Goal: Use online tool/utility: Utilize a website feature to perform a specific function

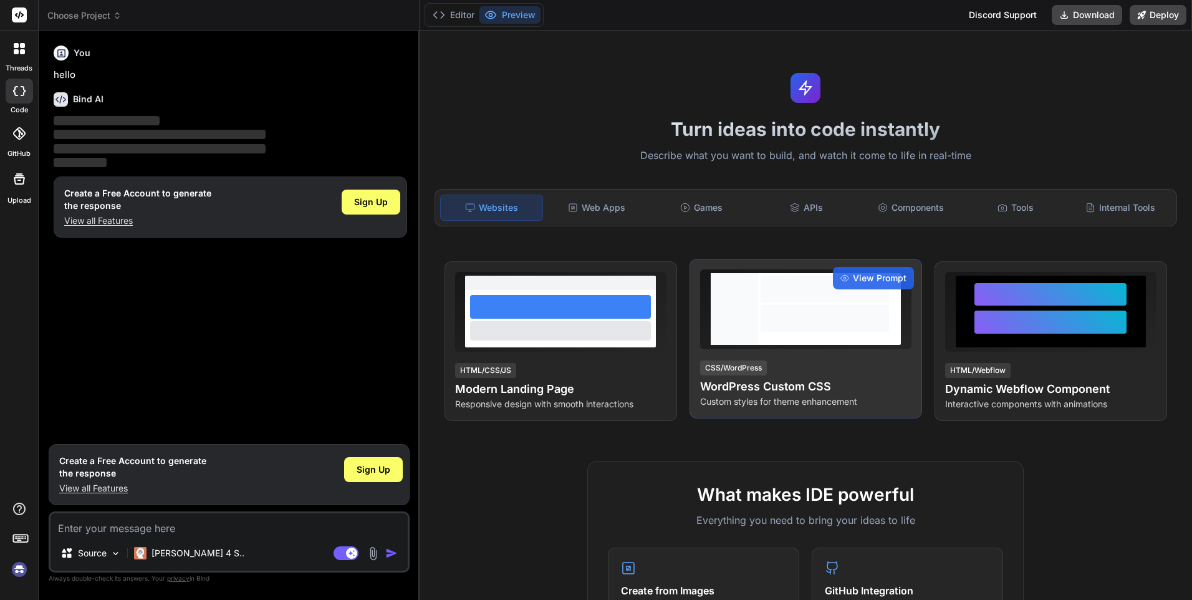
type textarea "x"
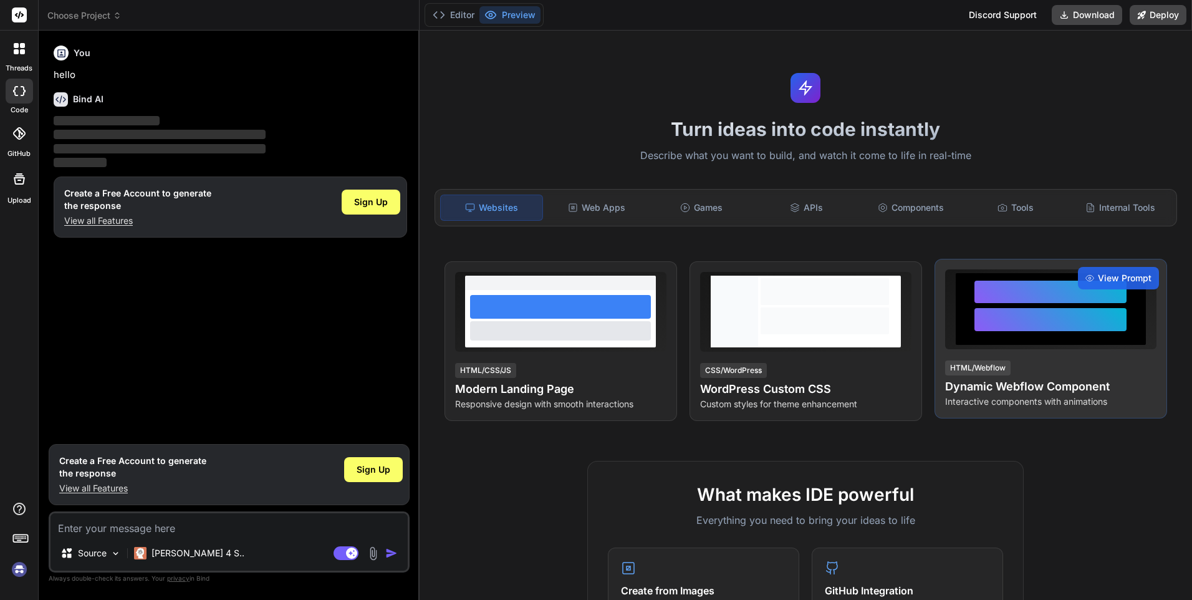
click at [981, 402] on p "Interactive components with animations" at bounding box center [1050, 401] width 211 height 12
click at [981, 403] on p "Interactive components with animations" at bounding box center [1050, 401] width 211 height 12
click at [980, 405] on p "Interactive components with animations" at bounding box center [1050, 401] width 211 height 12
click at [1098, 272] on span "View Prompt" at bounding box center [1125, 278] width 54 height 12
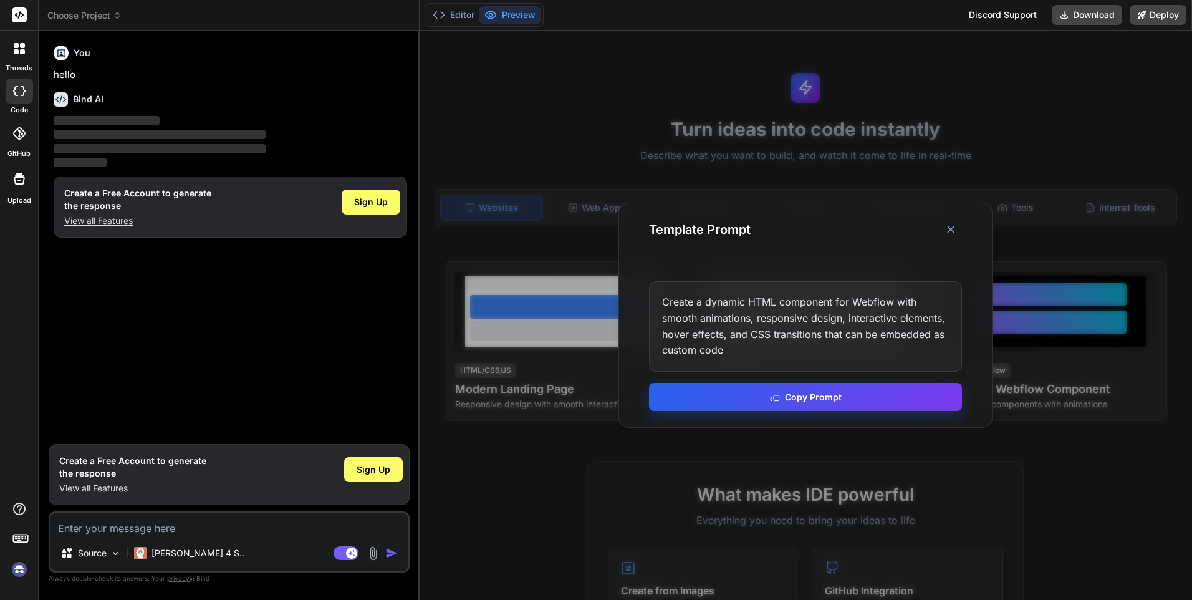
click at [850, 399] on button "Copy Prompt" at bounding box center [805, 397] width 313 height 28
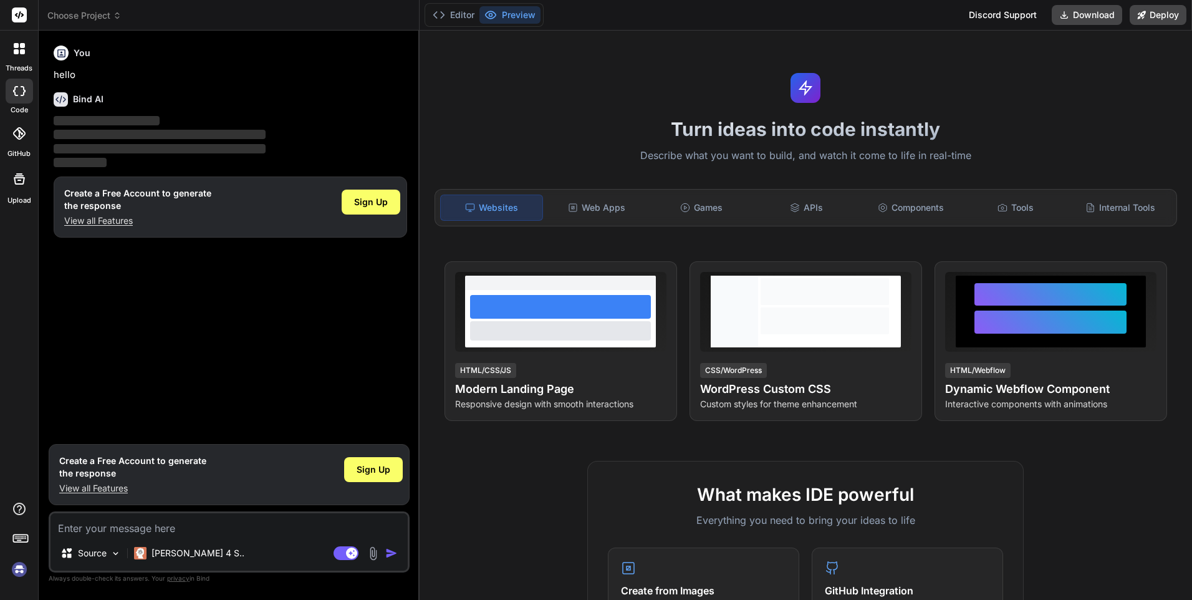
click at [223, 527] on textarea at bounding box center [228, 524] width 357 height 22
paste textarea "Create a dynamic HTML component for Webflow with smooth animations, responsive …"
type textarea "Create a dynamic HTML component for Webflow with smooth animations, responsive …"
type textarea "x"
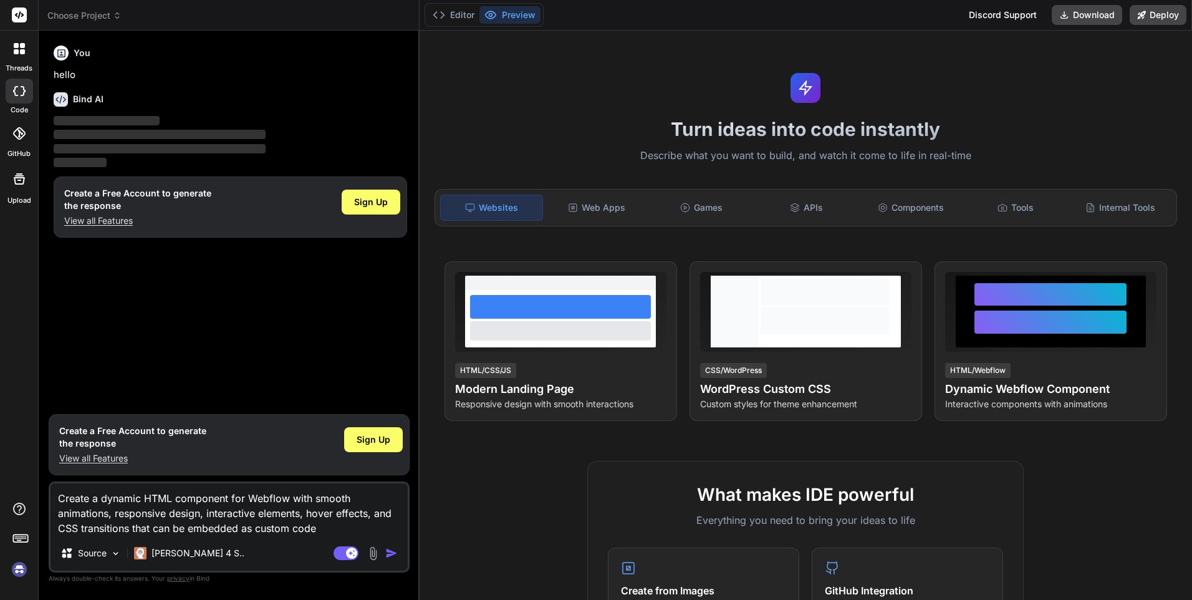
type textarea "Create a dynamic HTML component for Webflow with smooth animations, responsive …"
type textarea "x"
type textarea "Create a dynamic HTML component for Webflow with smooth animations, responsive …"
type textarea "x"
type textarea "Create a dynamic HTML component for Webflow with smooth animations, responsive …"
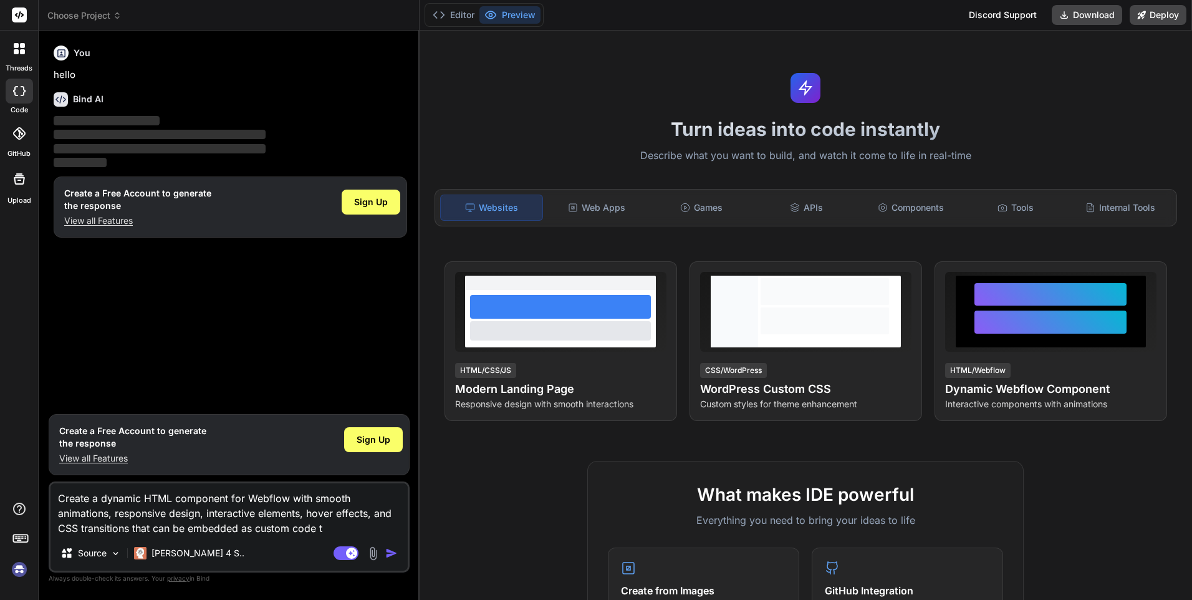
type textarea "x"
type textarea "Create a dynamic HTML component for Webflow with smooth animations, responsive …"
type textarea "x"
type textarea "Create a dynamic HTML component for Webflow with smooth animations, responsive …"
type textarea "x"
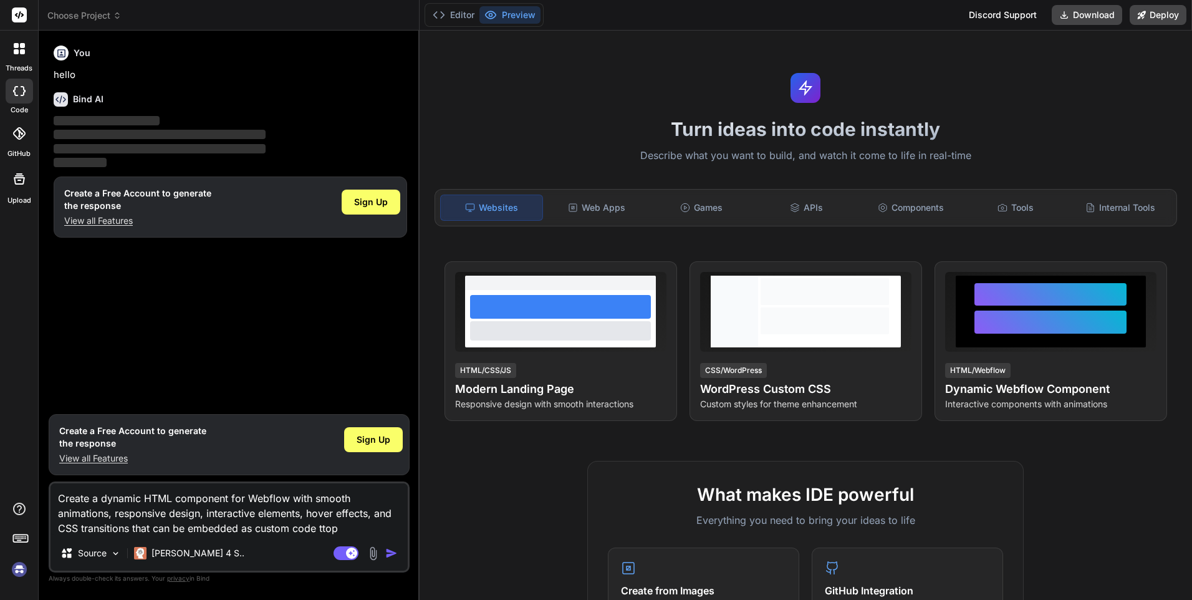
type textarea "Create a dynamic HTML component for Webflow with smooth animations, responsive …"
type textarea "x"
type textarea "Create a dynamic HTML component for Webflow with smooth animations, responsive …"
type textarea "x"
type textarea "Create a dynamic HTML component for Webflow with smooth animations, responsive …"
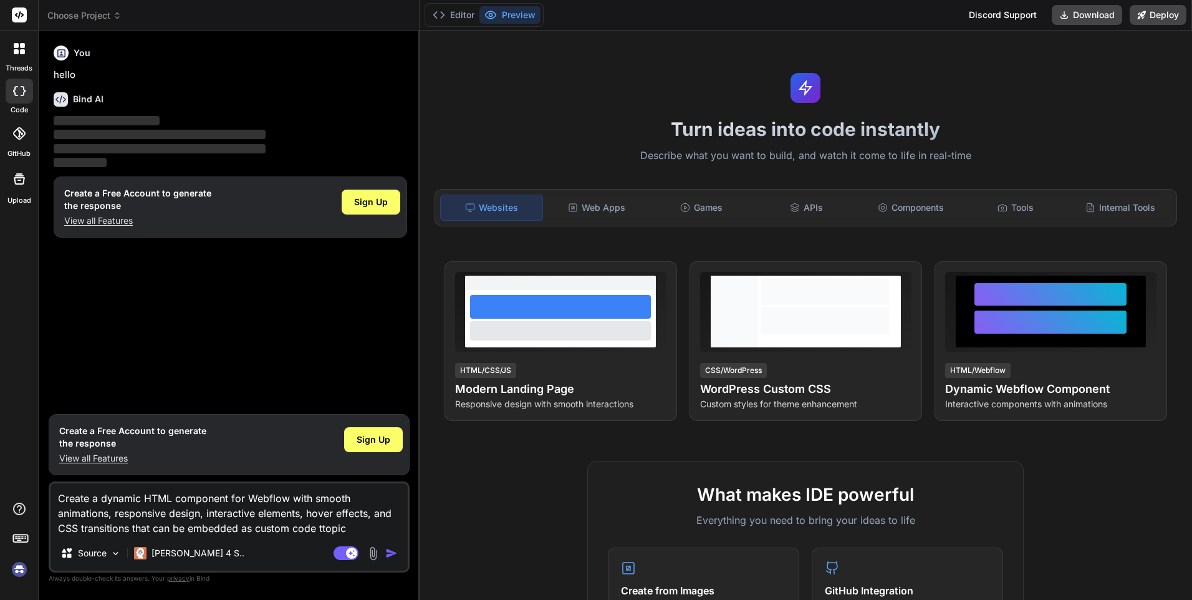
type textarea "x"
type textarea "Create a dynamic HTML component for Webflow with smooth animations, responsive …"
type textarea "x"
type textarea "Create a dynamic HTML component for Webflow with smooth animations, responsive …"
type textarea "x"
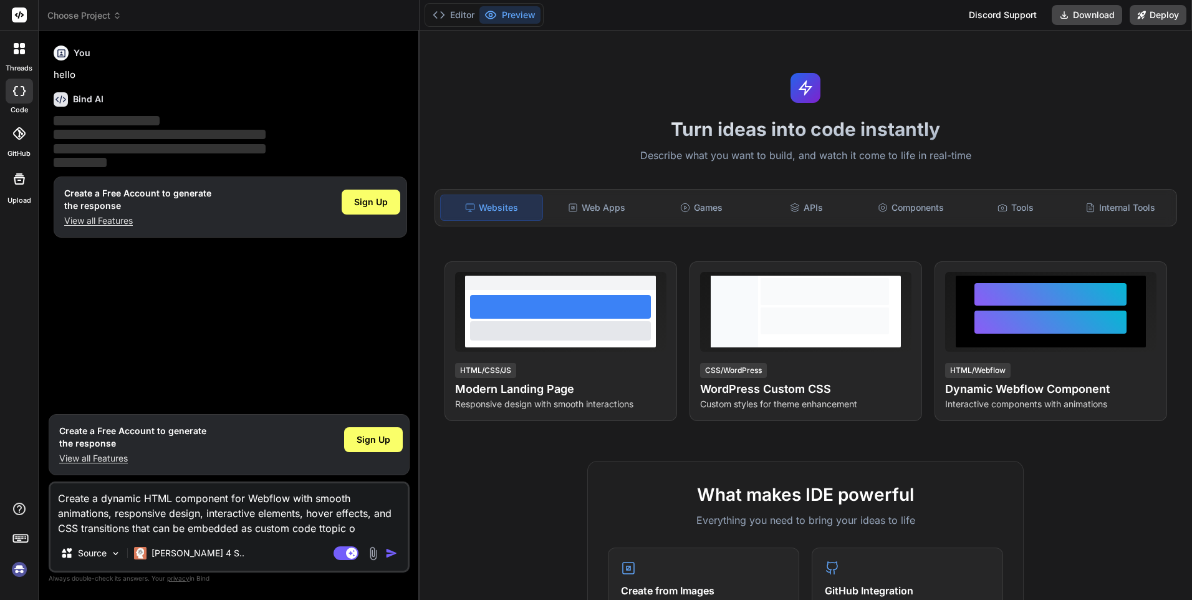
type textarea "Create a dynamic HTML component for Webflow with smooth animations, responsive …"
type textarea "x"
type textarea "Create a dynamic HTML component for Webflow with smooth animations, responsive …"
type textarea "x"
type textarea "Create a dynamic HTML component for Webflow with smooth animations, responsive …"
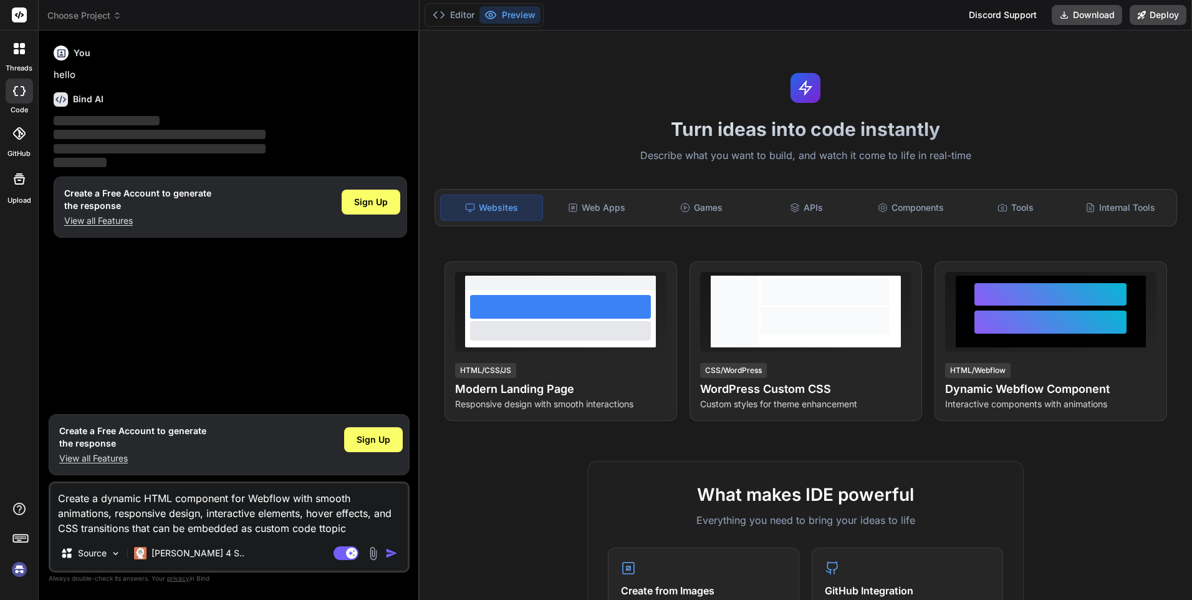
type textarea "x"
type textarea "Create a dynamic HTML component for Webflow with smooth animations, responsive …"
type textarea "x"
type textarea "Create a dynamic HTML component for Webflow with smooth animations, responsive …"
type textarea "x"
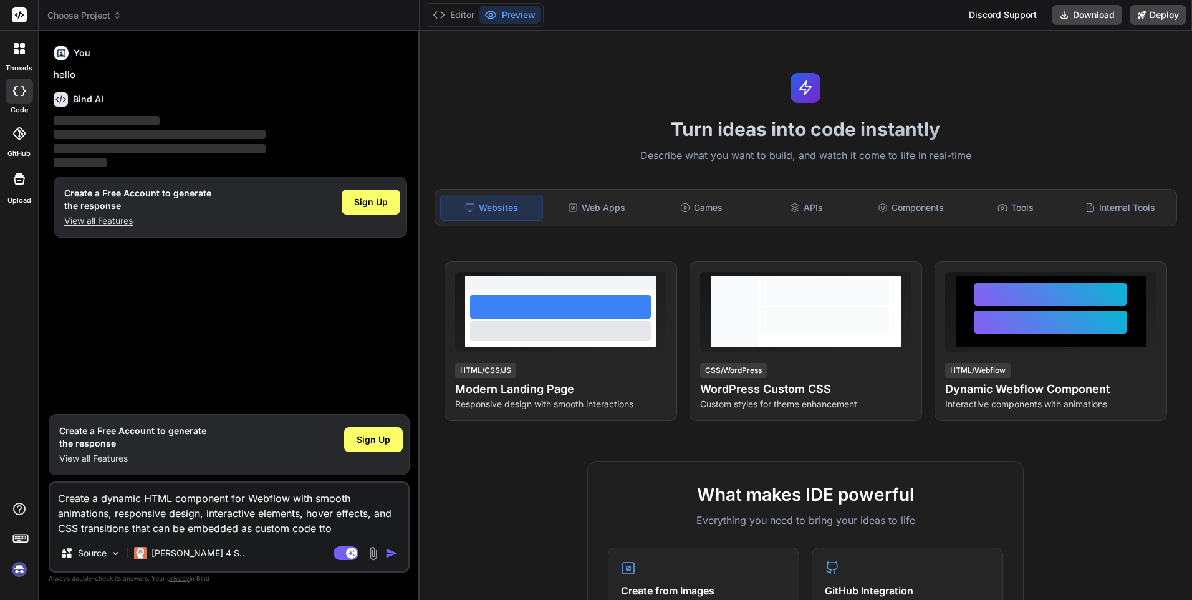
type textarea "Create a dynamic HTML component for Webflow with smooth animations, responsive …"
type textarea "x"
type textarea "Create a dynamic HTML component for Webflow with smooth animations, responsive …"
type textarea "x"
type textarea "Create a dynamic HTML component for Webflow with smooth animations, responsive …"
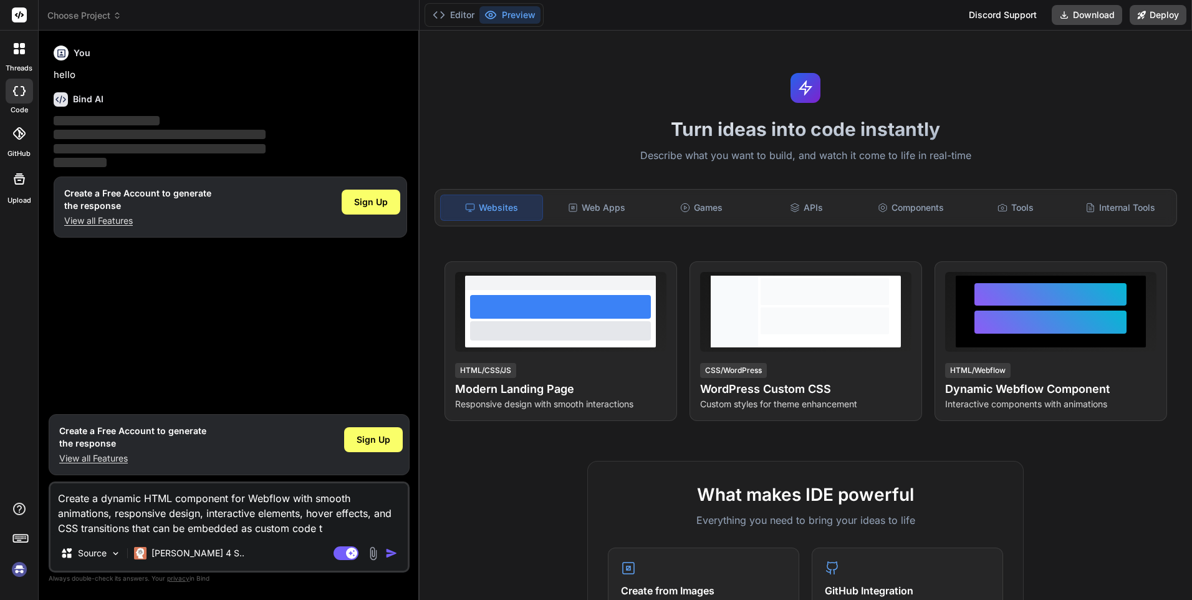
type textarea "x"
type textarea "Create a dynamic HTML component for Webflow with smooth animations, responsive …"
type textarea "x"
type textarea "Create a dynamic HTML component for Webflow with smooth animations, responsive …"
type textarea "x"
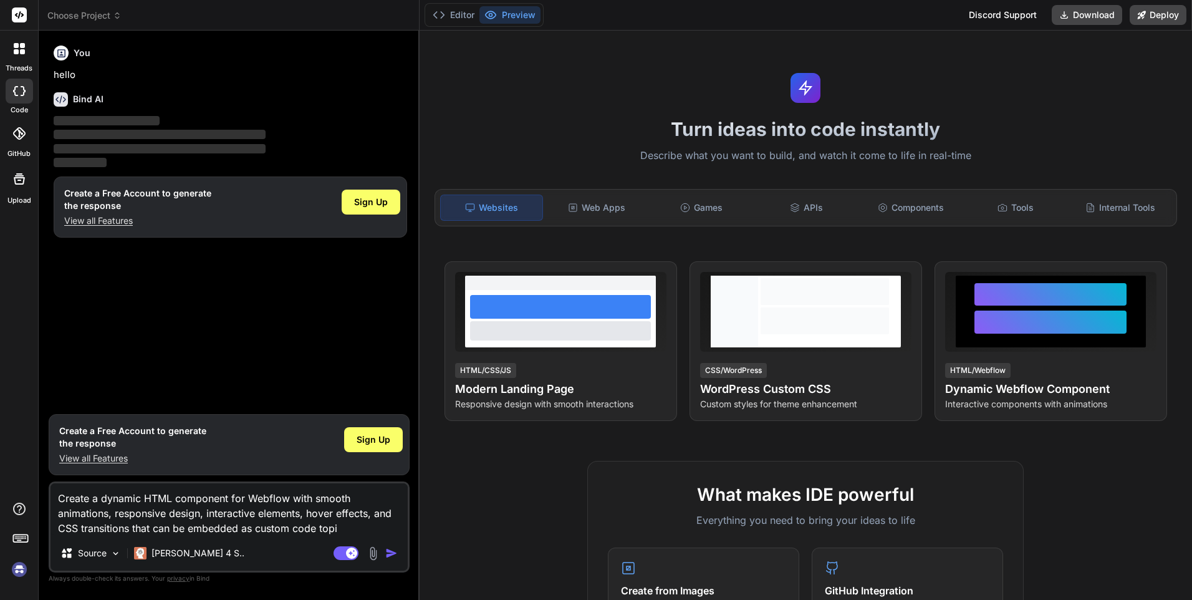
type textarea "Create a dynamic HTML component for Webflow with smooth animations, responsive …"
type textarea "x"
type textarea "Create a dynamic HTML component for Webflow with smooth animations, responsive …"
type textarea "x"
type textarea "Create a dynamic HTML component for Webflow with smooth animations, responsive …"
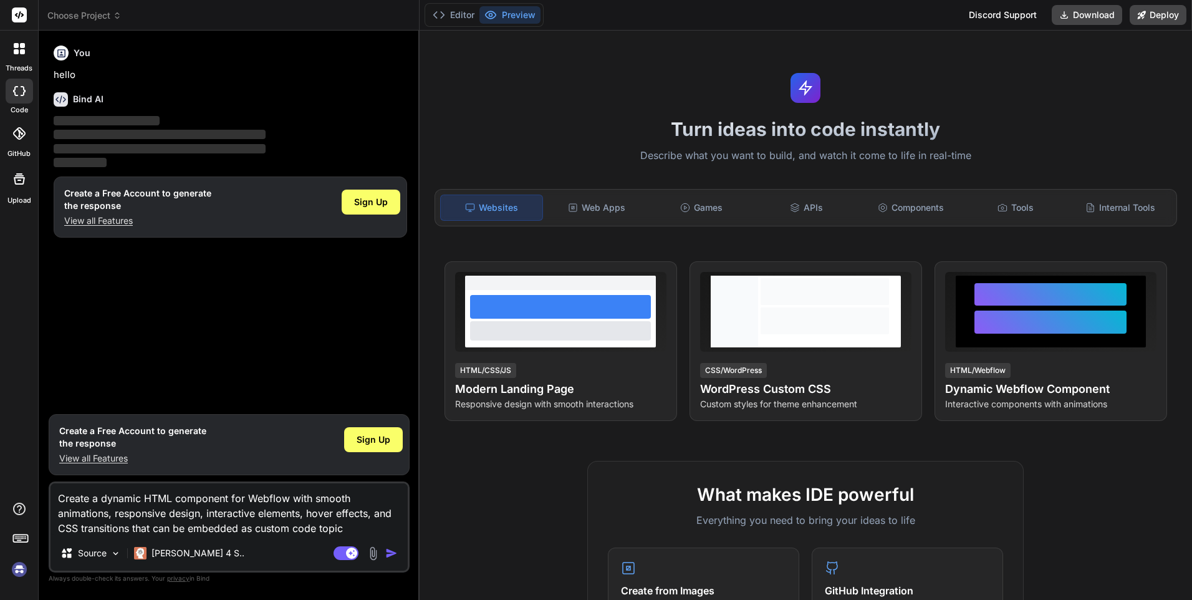
type textarea "x"
type textarea "Create a dynamic HTML component for Webflow with smooth animations, responsive …"
type textarea "x"
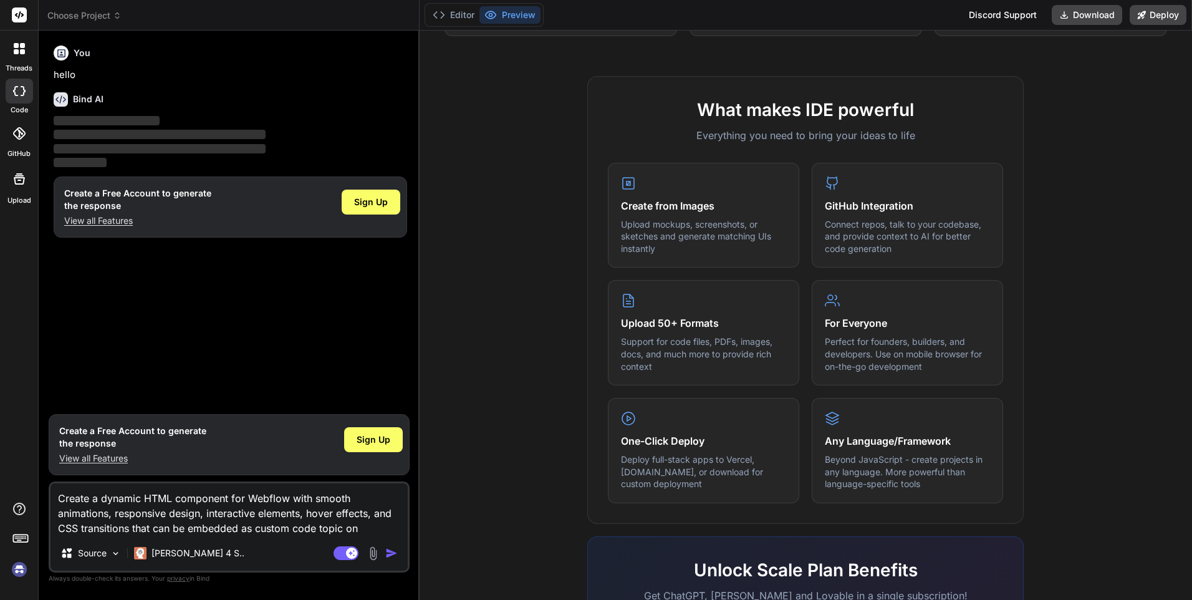
scroll to position [561, 0]
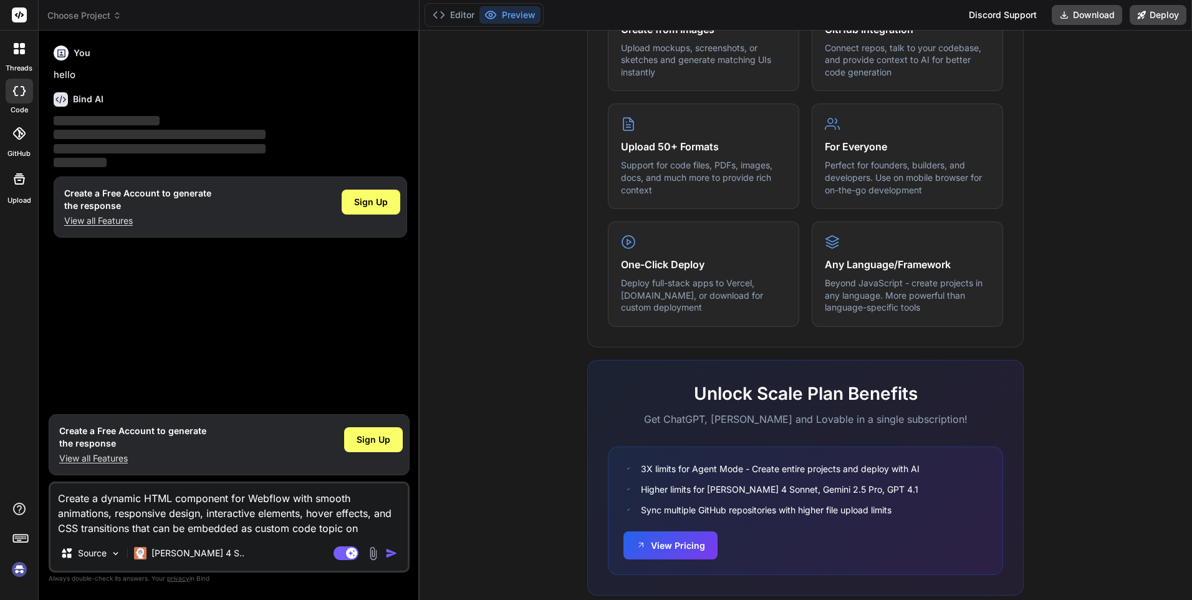
type textarea "Create a dynamic HTML component for Webflow with smooth animations, responsive …"
type textarea "x"
type textarea "Create a dynamic HTML component for Webflow with smooth animations, responsive …"
type textarea "x"
type textarea "Create a dynamic HTML component for Webflow with smooth animations, responsive …"
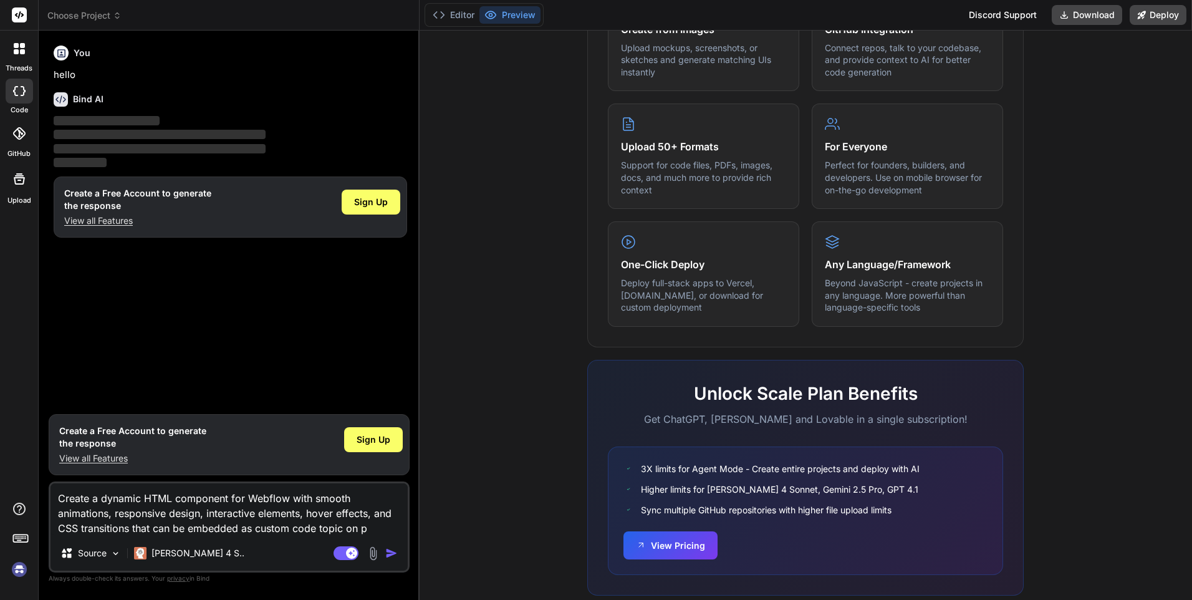
type textarea "x"
type textarea "Create a dynamic HTML component for Webflow with smooth animations, responsive …"
type textarea "x"
type textarea "Create a dynamic HTML component for Webflow with smooth animations, responsive …"
type textarea "x"
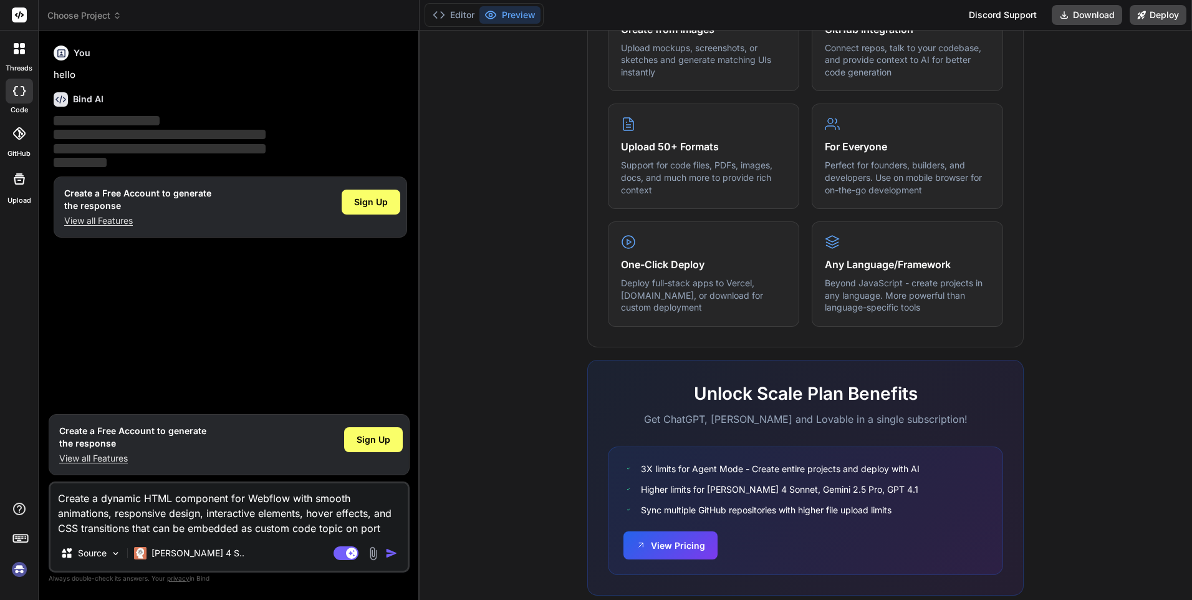
type textarea "Create a dynamic HTML component for Webflow with smooth animations, responsive …"
type textarea "x"
type textarea "Create a dynamic HTML component for Webflow with smooth animations, responsive …"
type textarea "x"
type textarea "Create a dynamic HTML component for Webflow with smooth animations, responsive …"
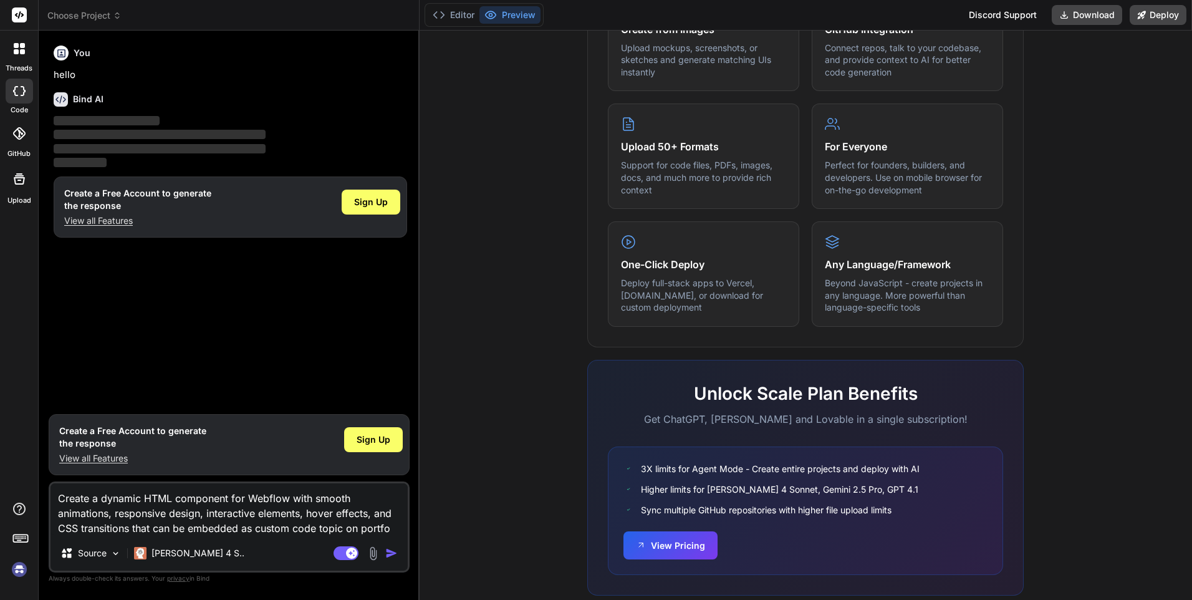
type textarea "x"
type textarea "Create a dynamic HTML component for Webflow with smooth animations, responsive …"
type textarea "x"
type textarea "Create a dynamic HTML component for Webflow with smooth animations, responsive …"
type textarea "x"
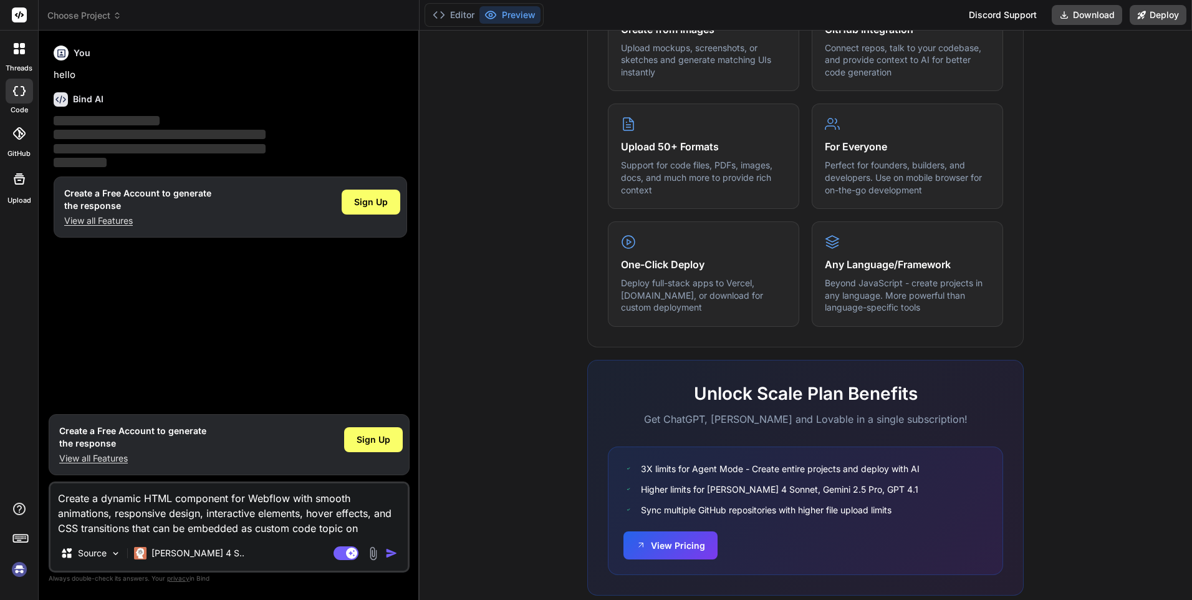
type textarea "Create a dynamic HTML component for Webflow with smooth animations, responsive …"
click at [388, 557] on img "button" at bounding box center [391, 553] width 12 height 12
click at [388, 551] on img "button" at bounding box center [391, 553] width 12 height 12
click at [388, 549] on img "button" at bounding box center [391, 553] width 12 height 12
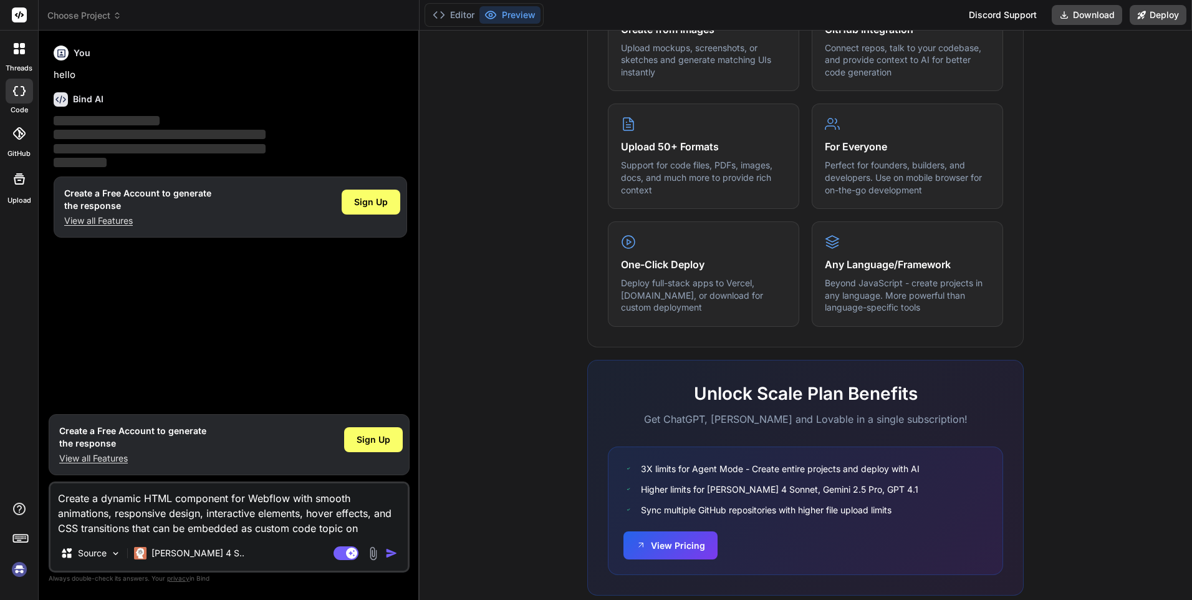
click at [388, 549] on img "button" at bounding box center [391, 553] width 12 height 12
click at [388, 548] on img "button" at bounding box center [391, 553] width 12 height 12
click at [196, 552] on p "[PERSON_NAME] 4 S.." at bounding box center [197, 553] width 93 height 12
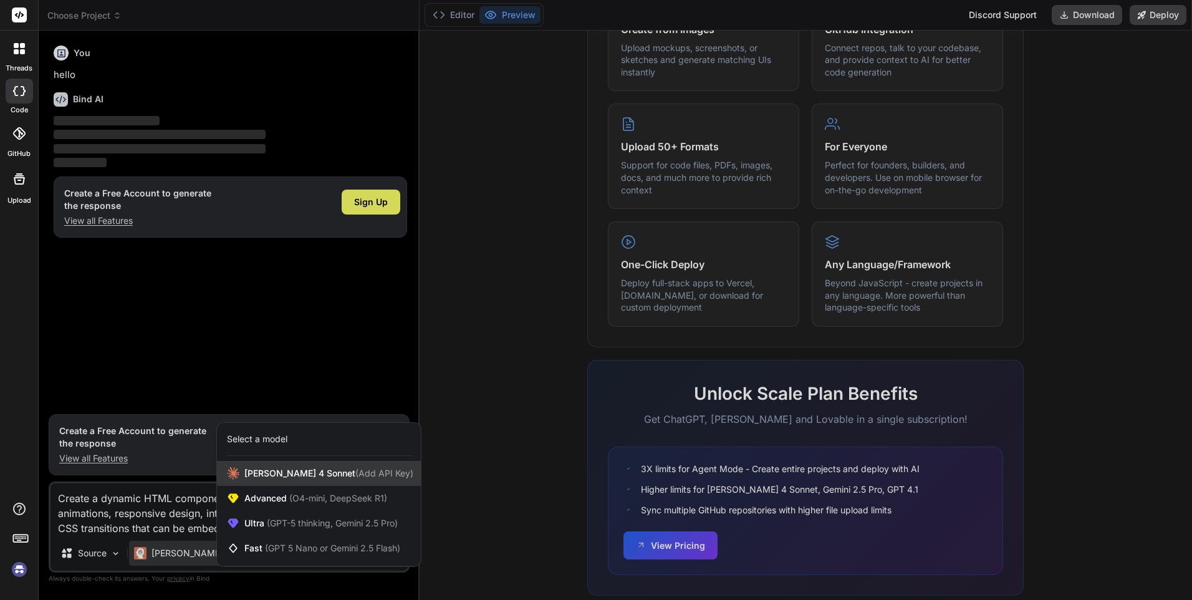
click at [355, 477] on span "(Add API Key)" at bounding box center [384, 472] width 58 height 11
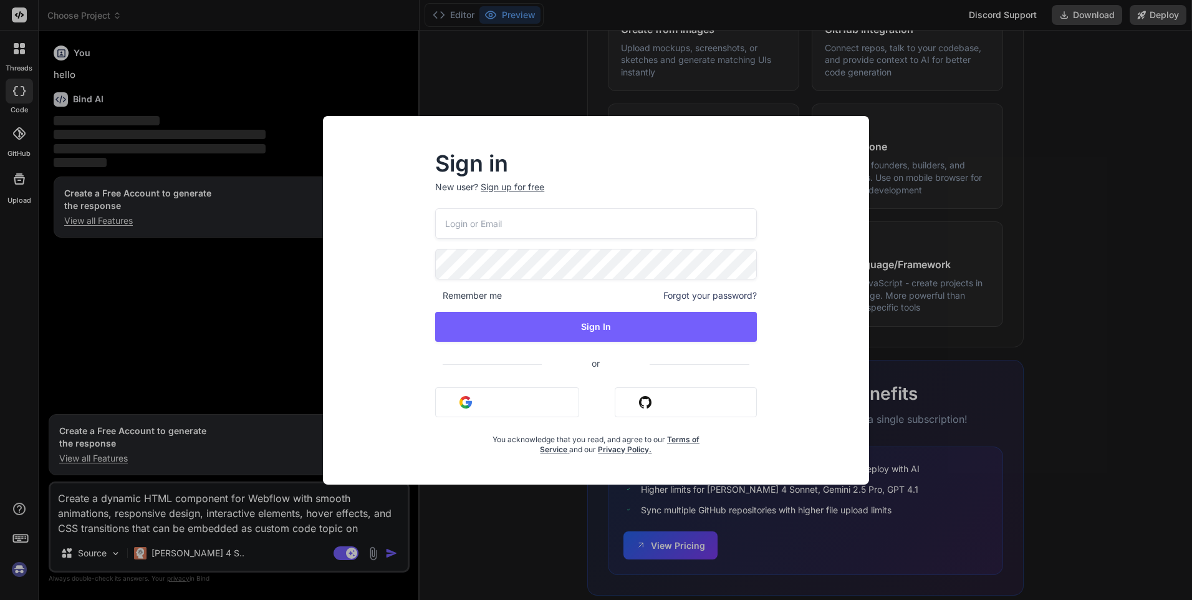
click at [100, 544] on div "Sign in New user? Sign up for free Remember me Forgot your password? Sign In or…" at bounding box center [596, 300] width 1192 height 600
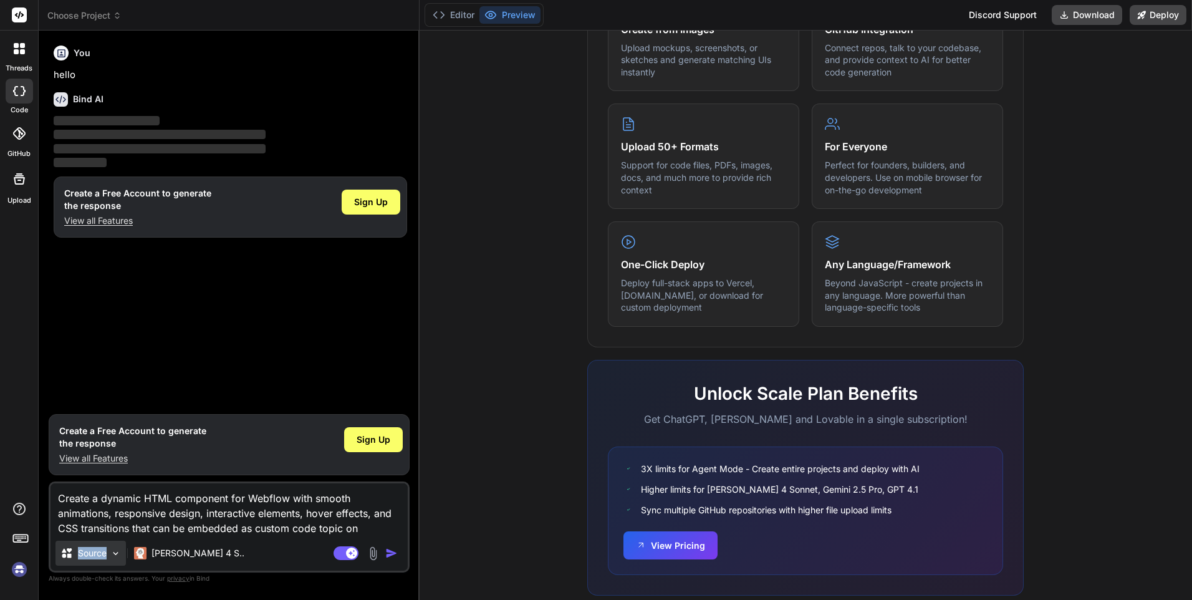
click at [110, 542] on div "Source" at bounding box center [90, 552] width 70 height 25
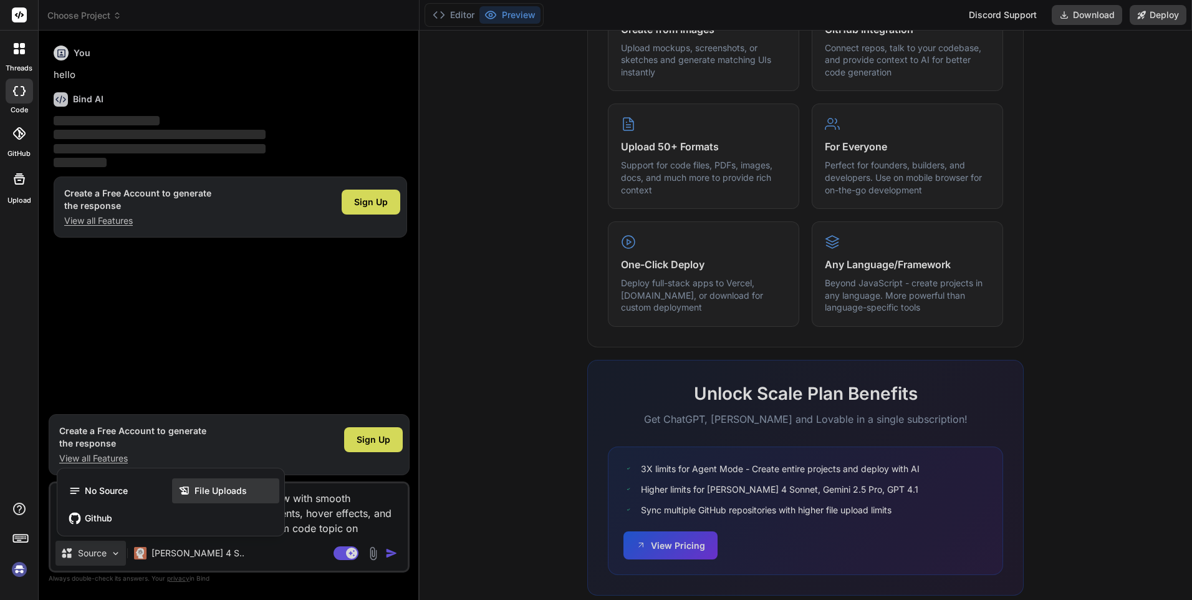
click at [239, 485] on span "File Uploads" at bounding box center [220, 490] width 52 height 12
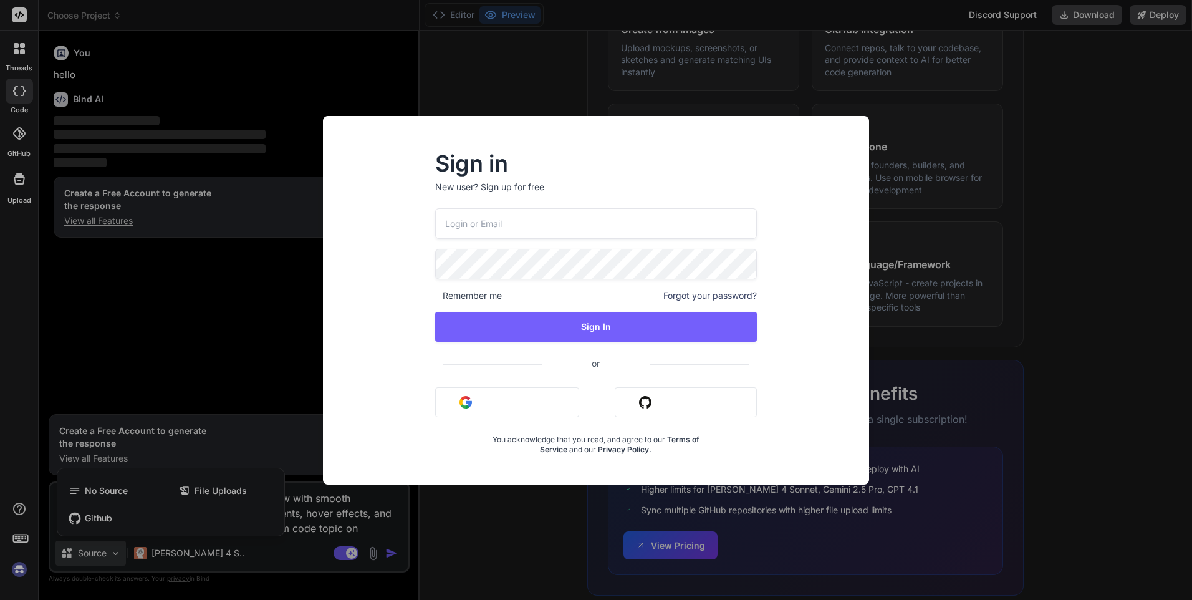
drag, startPoint x: 939, startPoint y: 403, endPoint x: 925, endPoint y: 407, distance: 14.2
click at [932, 406] on div "Sign in New user? Sign up for free Remember me Forgot your password? Sign In or…" at bounding box center [596, 300] width 1192 height 600
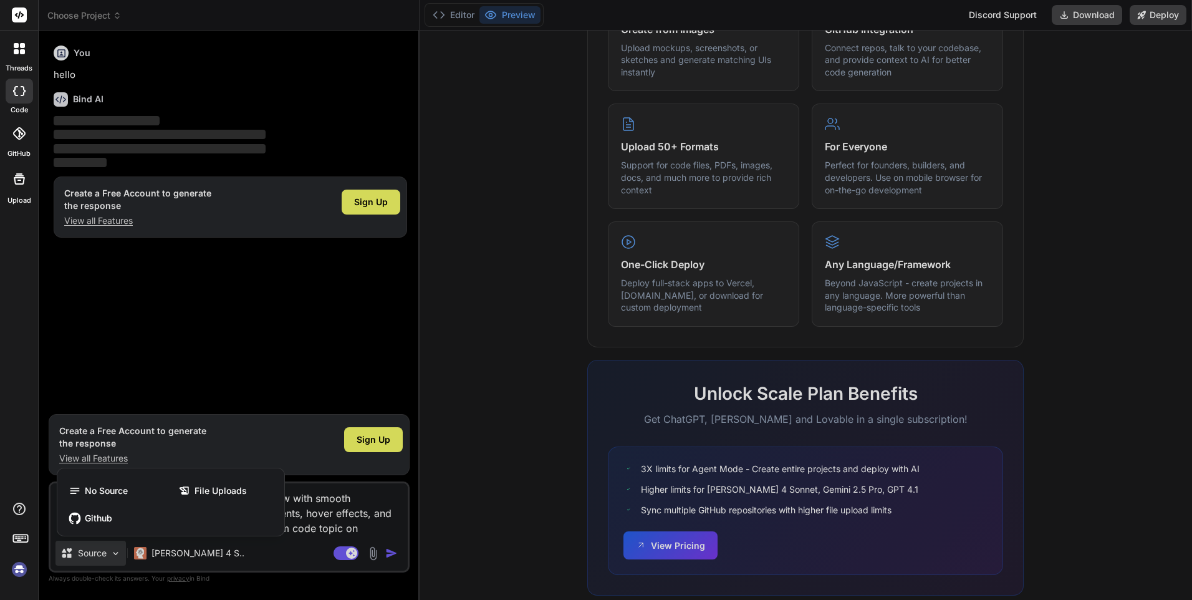
click at [390, 552] on div at bounding box center [596, 300] width 1192 height 600
type textarea "x"
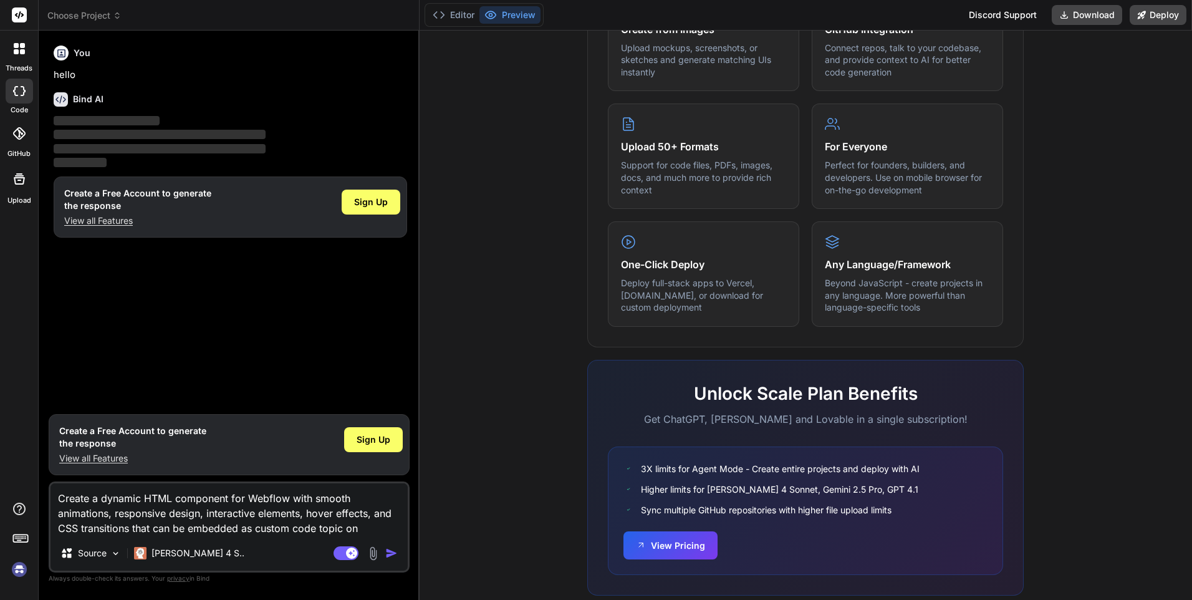
click at [390, 552] on img "button" at bounding box center [391, 553] width 12 height 12
click at [390, 553] on img "button" at bounding box center [391, 553] width 12 height 12
click at [21, 132] on icon at bounding box center [19, 133] width 12 height 12
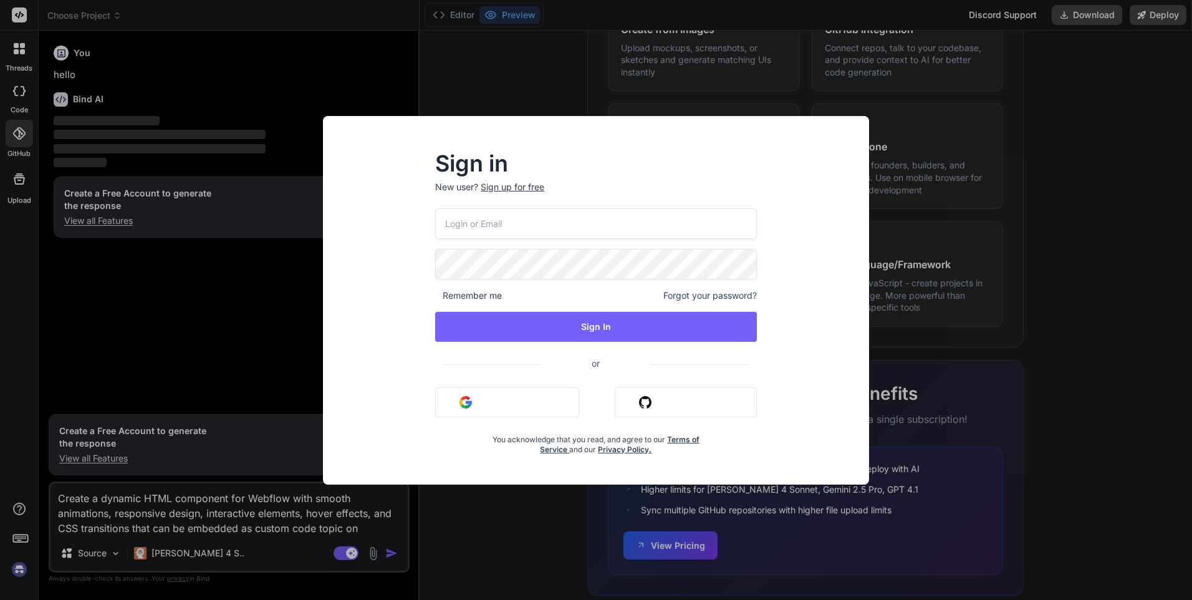
click at [760, 97] on div "Sign in New user? Sign up for free Remember me Forgot your password? Sign In or…" at bounding box center [596, 300] width 1192 height 600
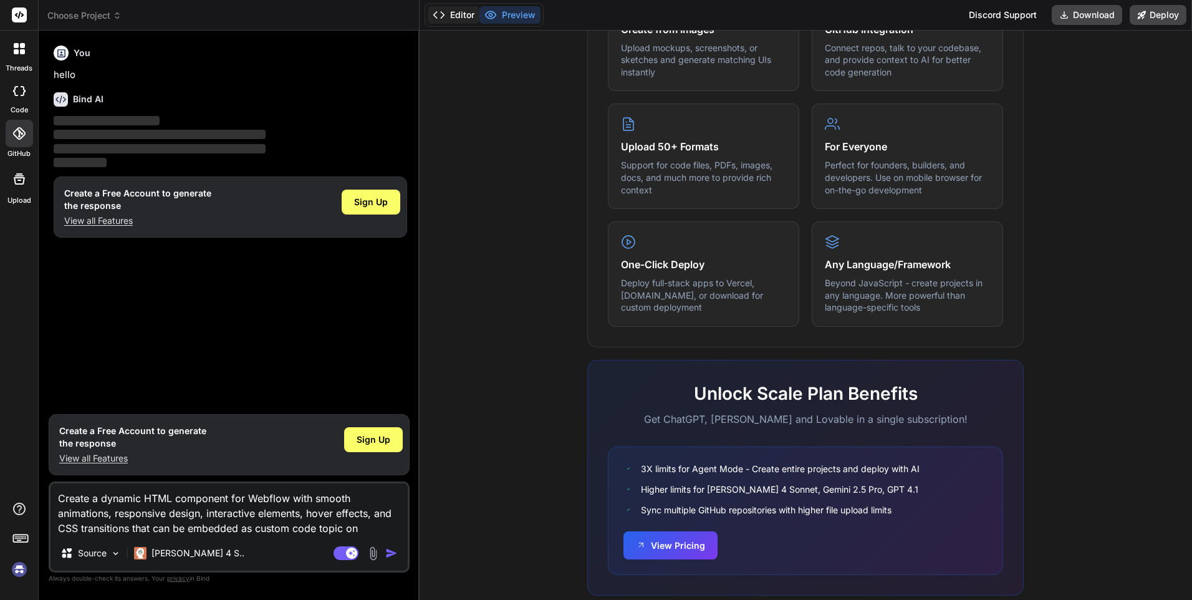
click at [437, 9] on icon at bounding box center [439, 15] width 12 height 12
